Goal: Transaction & Acquisition: Obtain resource

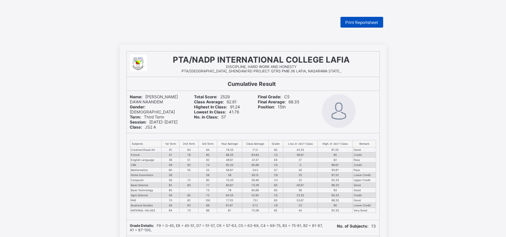
click at [368, 22] on span "Print Reportsheet" at bounding box center [361, 22] width 33 height 5
click at [351, 20] on span "Print Reportsheet" at bounding box center [361, 22] width 33 height 5
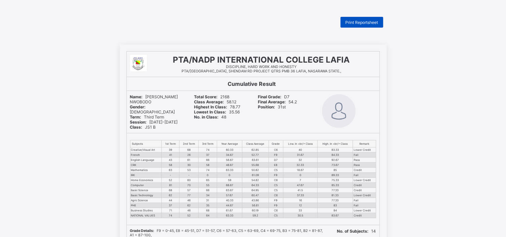
click at [362, 22] on span "Print Reportsheet" at bounding box center [361, 22] width 33 height 5
